Goal: Task Accomplishment & Management: Manage account settings

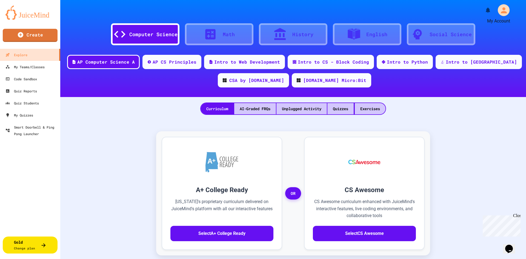
click at [502, 12] on icon "My Account" at bounding box center [504, 10] width 6 height 6
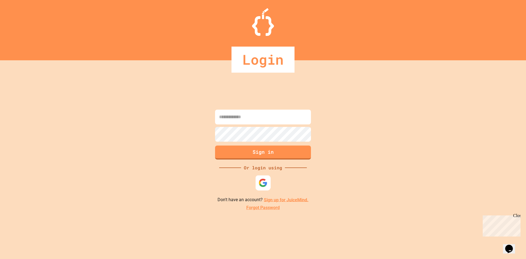
click at [265, 185] on img at bounding box center [263, 182] width 9 height 9
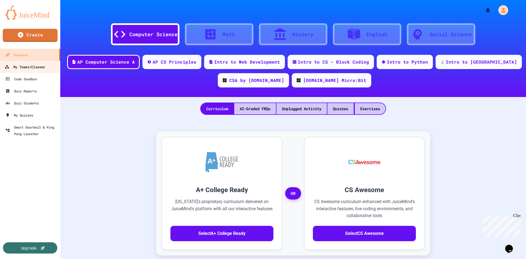
click at [30, 70] on link "My Teams/Classes" at bounding box center [30, 67] width 62 height 12
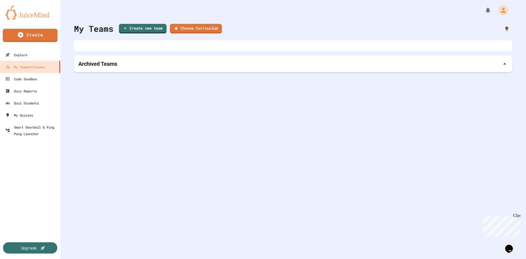
click at [130, 65] on div "Archived Teams" at bounding box center [292, 64] width 429 height 8
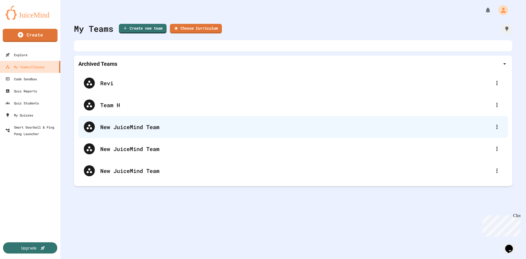
click at [130, 128] on div "New JuiceMind Team" at bounding box center [295, 127] width 391 height 8
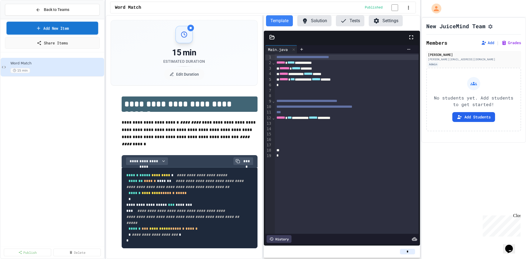
click at [68, 29] on link "Add New Item" at bounding box center [53, 28] width 92 height 13
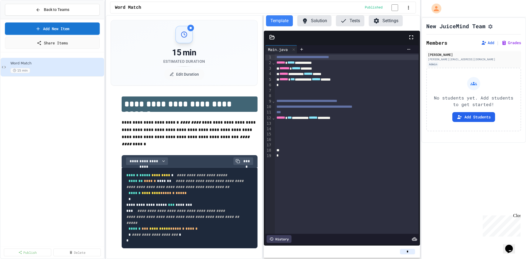
drag, startPoint x: 89, startPoint y: 124, endPoint x: 78, endPoint y: 83, distance: 42.5
click at [62, 12] on span "Back to Teams" at bounding box center [56, 10] width 25 height 6
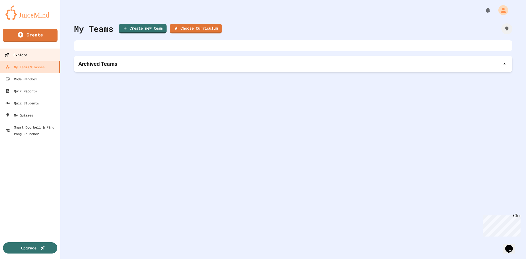
click at [27, 55] on div "Explore" at bounding box center [16, 54] width 22 height 7
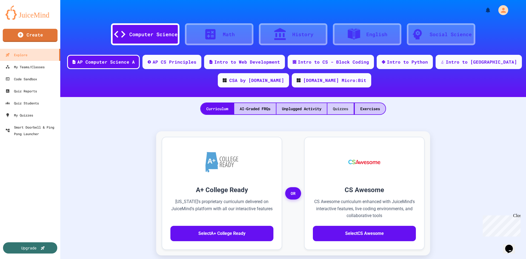
click at [343, 110] on div "Quizzes" at bounding box center [340, 108] width 26 height 11
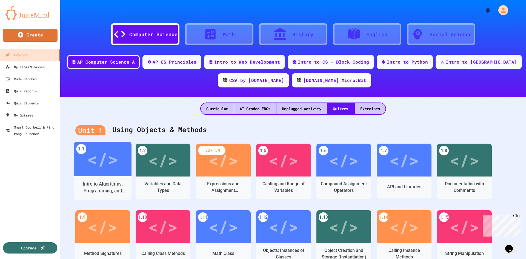
click at [107, 168] on div "</>" at bounding box center [102, 159] width 31 height 26
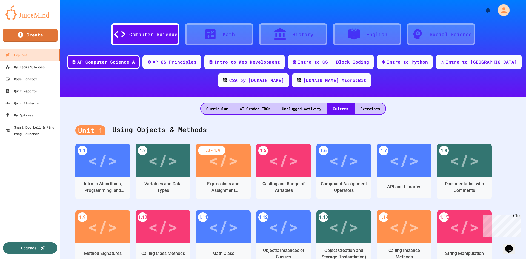
click at [501, 13] on icon "My Account" at bounding box center [504, 10] width 6 height 6
click at [342, 259] on div at bounding box center [263, 259] width 526 height 0
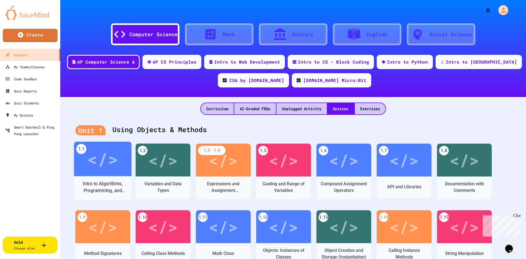
click at [105, 165] on div "</>" at bounding box center [102, 159] width 31 height 26
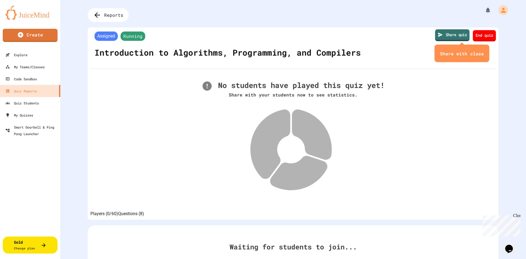
click at [449, 33] on link "Share quiz" at bounding box center [452, 35] width 35 height 12
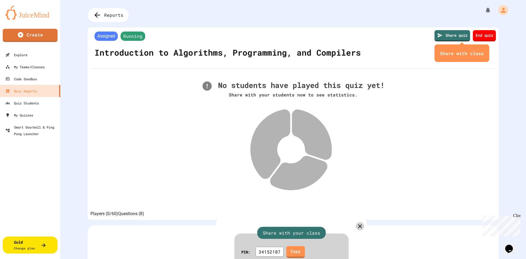
click at [402, 259] on div at bounding box center [263, 259] width 526 height 0
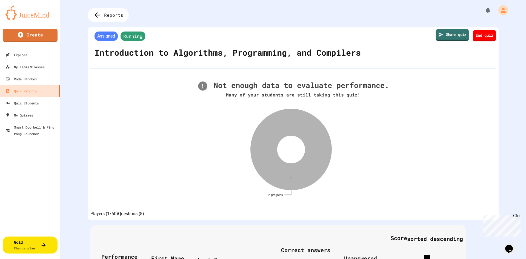
click at [449, 38] on link "Share quiz" at bounding box center [452, 35] width 33 height 12
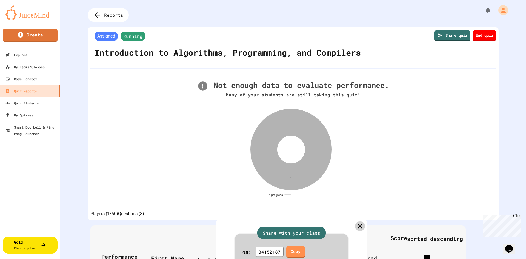
click at [353, 219] on div "Share with your class PIN: 34152187 Copy URL: [URL][DOMAIN_NAME] Copy" at bounding box center [291, 258] width 151 height 79
click at [44, 259] on div at bounding box center [263, 259] width 526 height 0
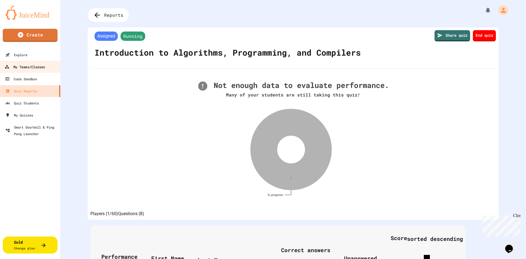
click at [36, 67] on div "My Teams/Classes" at bounding box center [25, 67] width 40 height 7
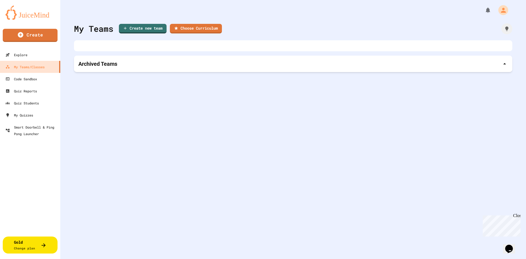
click at [142, 63] on div "Archived Teams" at bounding box center [292, 64] width 429 height 8
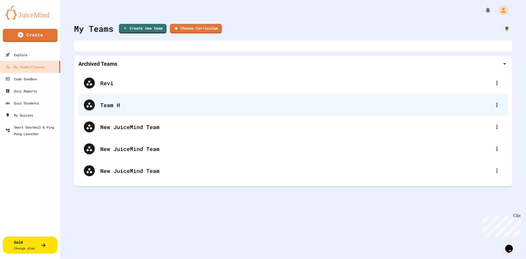
click at [122, 104] on div "Team H" at bounding box center [295, 105] width 391 height 8
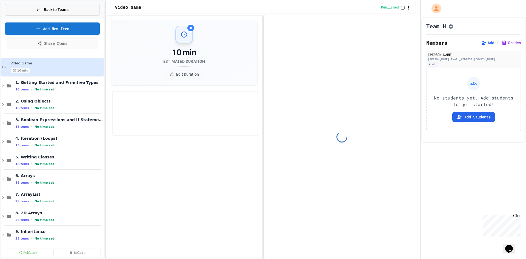
click at [55, 10] on span "Back to Teams" at bounding box center [56, 10] width 25 height 6
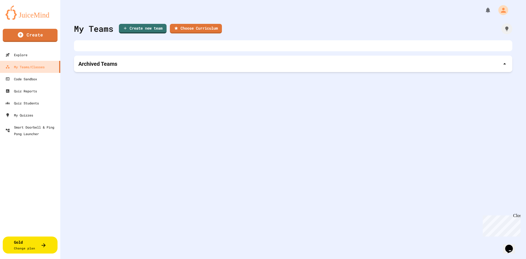
click at [106, 63] on p "Archived Teams" at bounding box center [97, 64] width 39 height 8
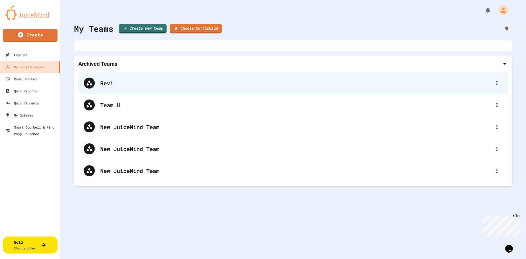
click at [117, 88] on div "Revi" at bounding box center [292, 83] width 429 height 22
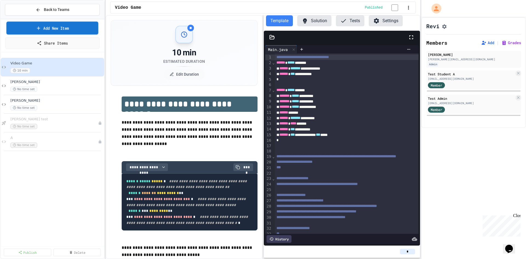
click at [66, 27] on link "Add New Item" at bounding box center [52, 28] width 92 height 13
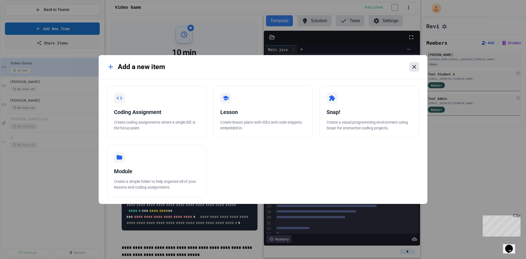
click at [413, 66] on icon at bounding box center [414, 67] width 7 height 7
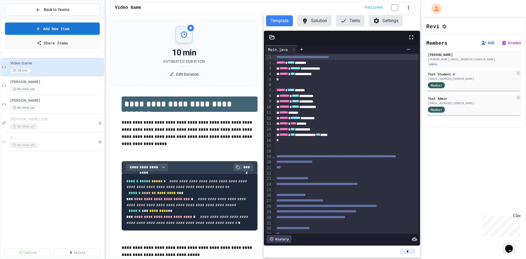
drag, startPoint x: 336, startPoint y: 92, endPoint x: 362, endPoint y: 97, distance: 26.7
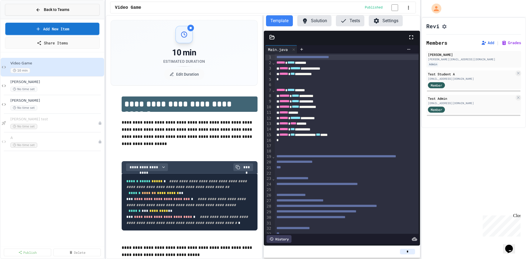
click at [51, 10] on span "Back to Teams" at bounding box center [56, 10] width 25 height 6
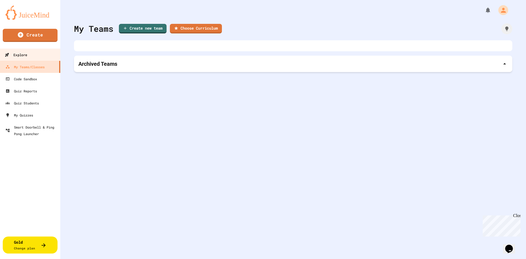
click at [23, 56] on div "Explore" at bounding box center [16, 54] width 22 height 7
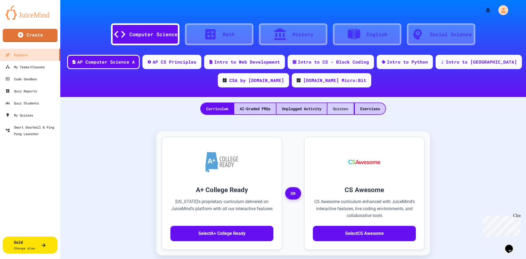
click at [341, 111] on div "Quizzes" at bounding box center [340, 108] width 26 height 11
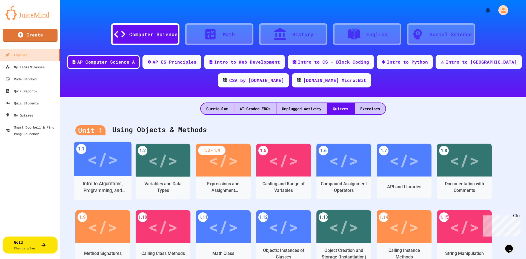
click at [108, 164] on div "</>" at bounding box center [102, 159] width 31 height 26
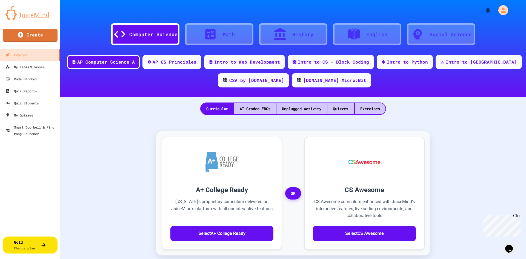
drag, startPoint x: 387, startPoint y: 50, endPoint x: 284, endPoint y: 56, distance: 103.2
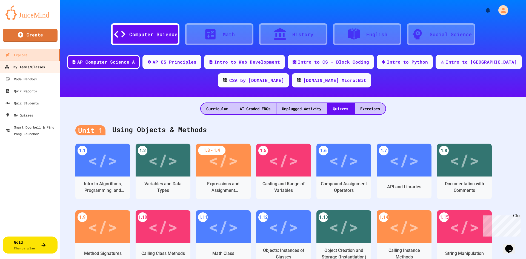
click at [24, 67] on div "My Teams/Classes" at bounding box center [25, 67] width 40 height 7
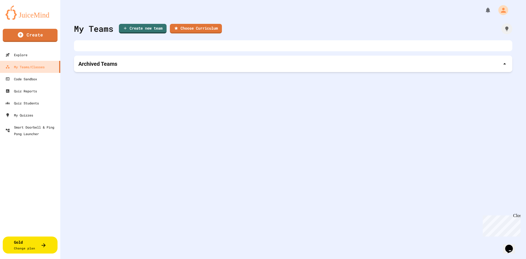
click at [88, 65] on p "Archived Teams" at bounding box center [97, 64] width 39 height 8
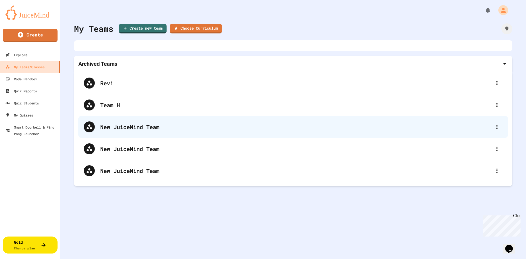
click at [127, 132] on div "New JuiceMind Team" at bounding box center [292, 127] width 429 height 22
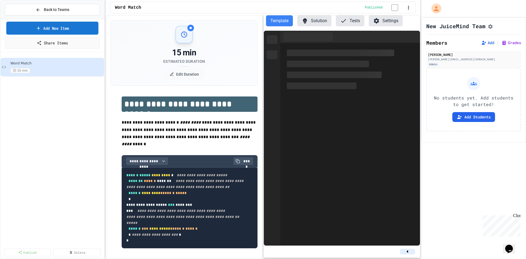
click at [68, 28] on link "Add New Item" at bounding box center [52, 28] width 92 height 13
